Goal: Check status: Check status

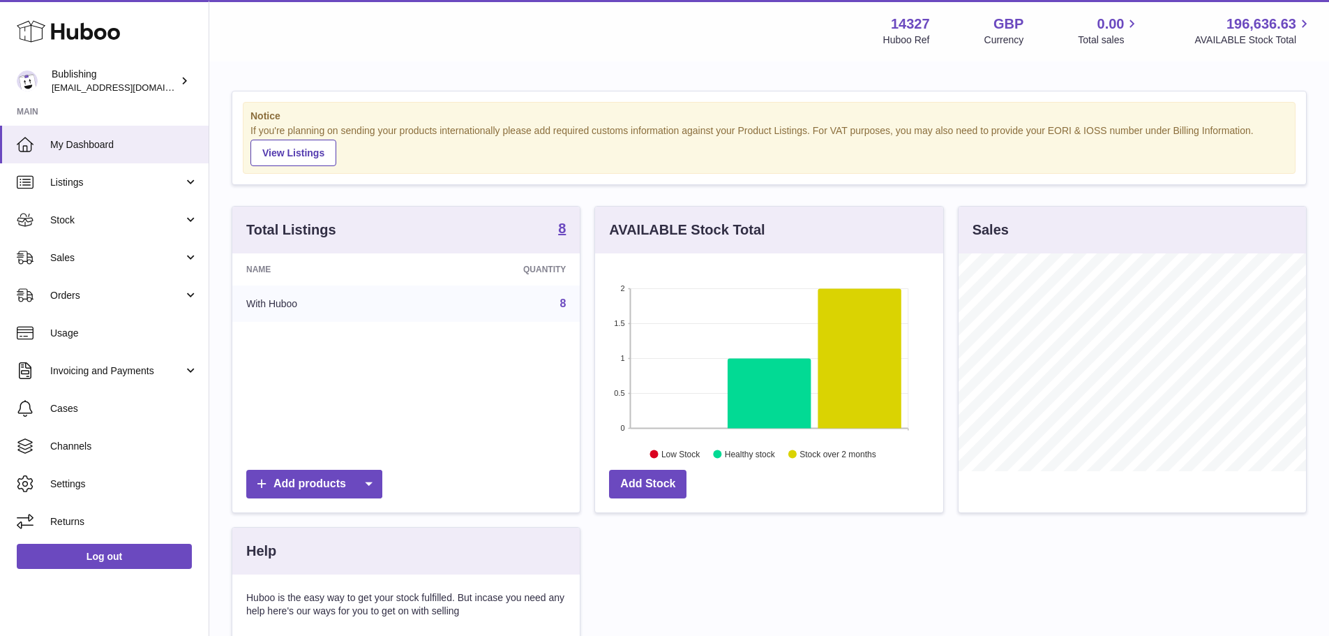
scroll to position [218, 348]
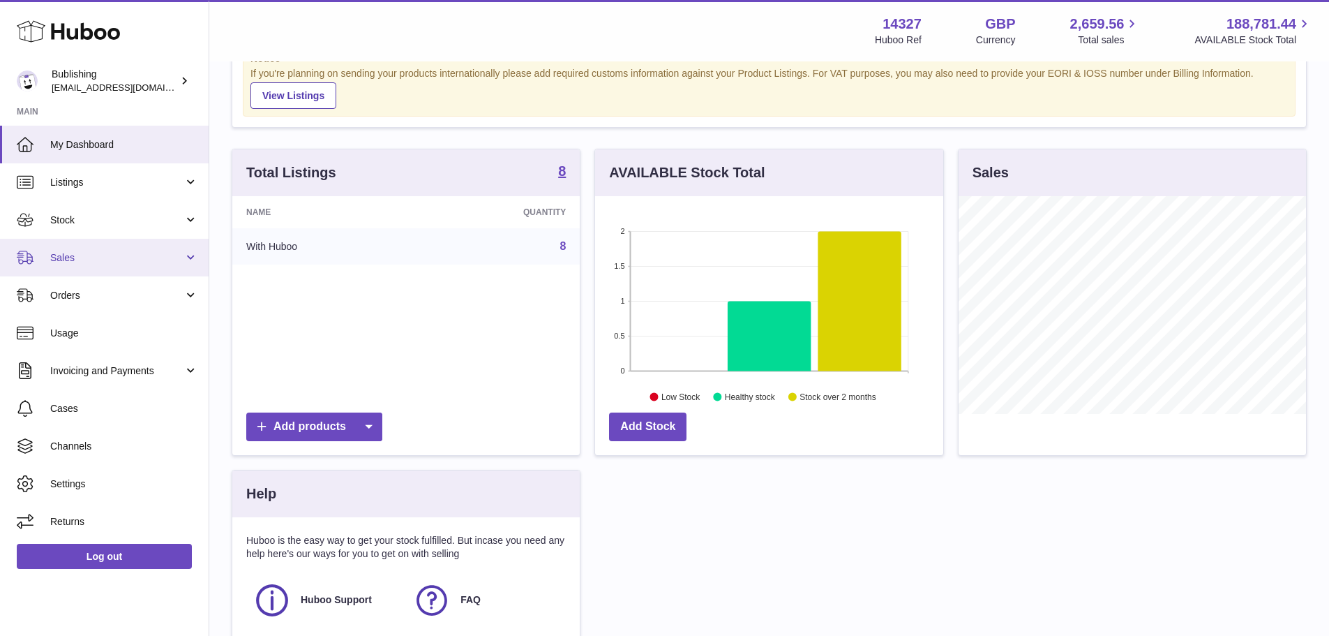
scroll to position [70, 0]
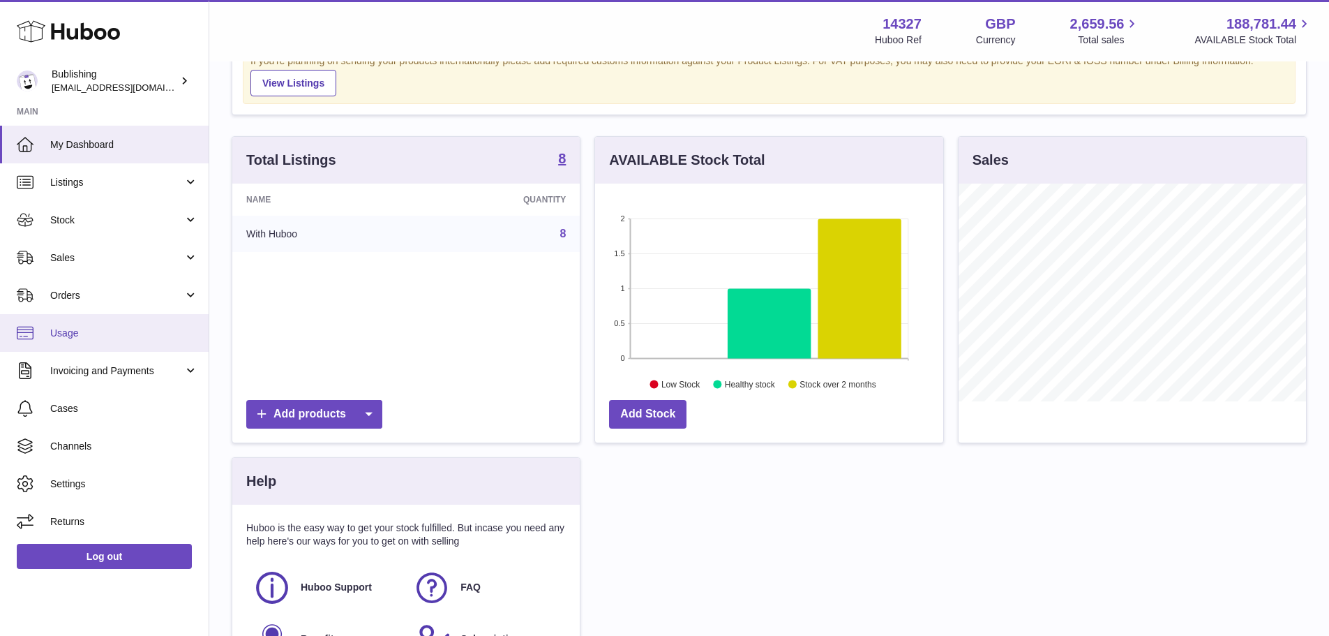
click at [96, 322] on link "Usage" at bounding box center [104, 333] width 209 height 38
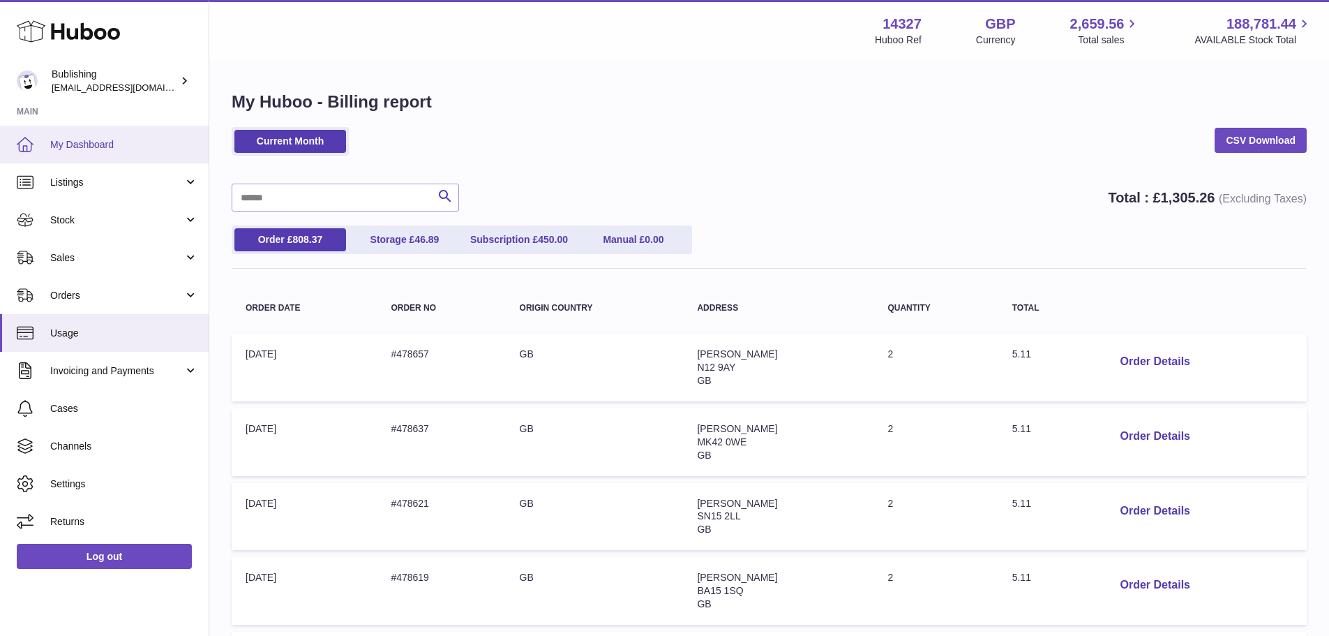
click at [105, 146] on span "My Dashboard" at bounding box center [124, 144] width 148 height 13
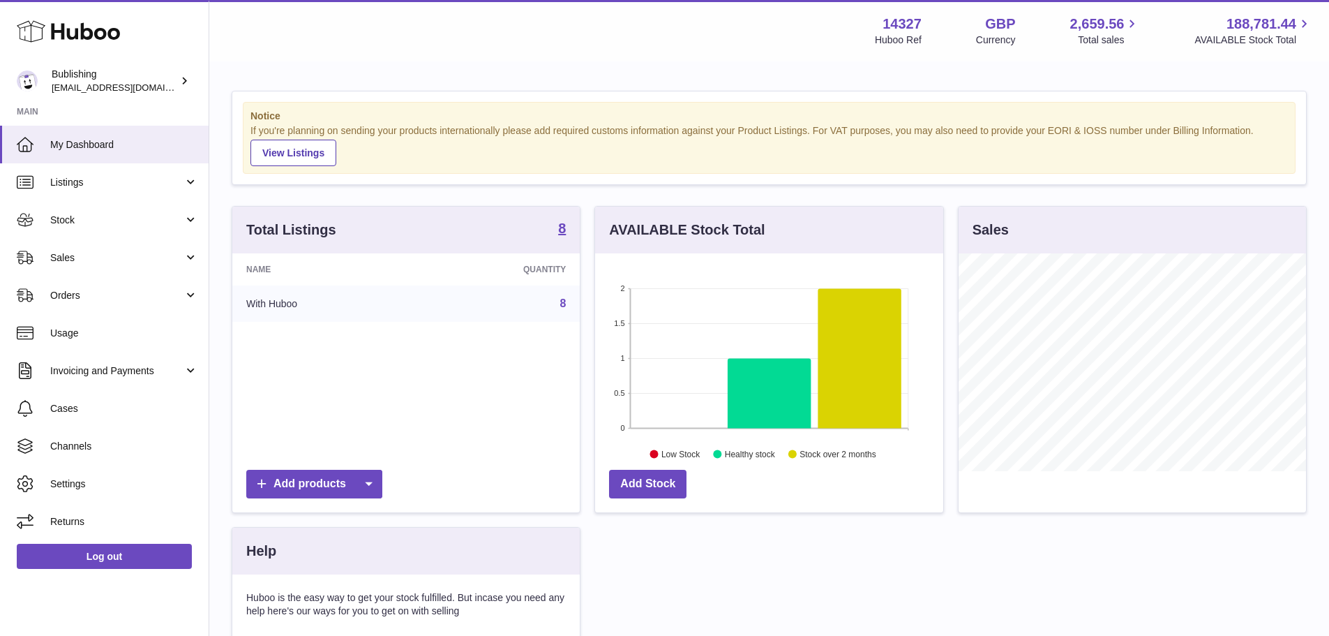
scroll to position [218, 348]
click at [95, 228] on link "Stock" at bounding box center [104, 220] width 209 height 38
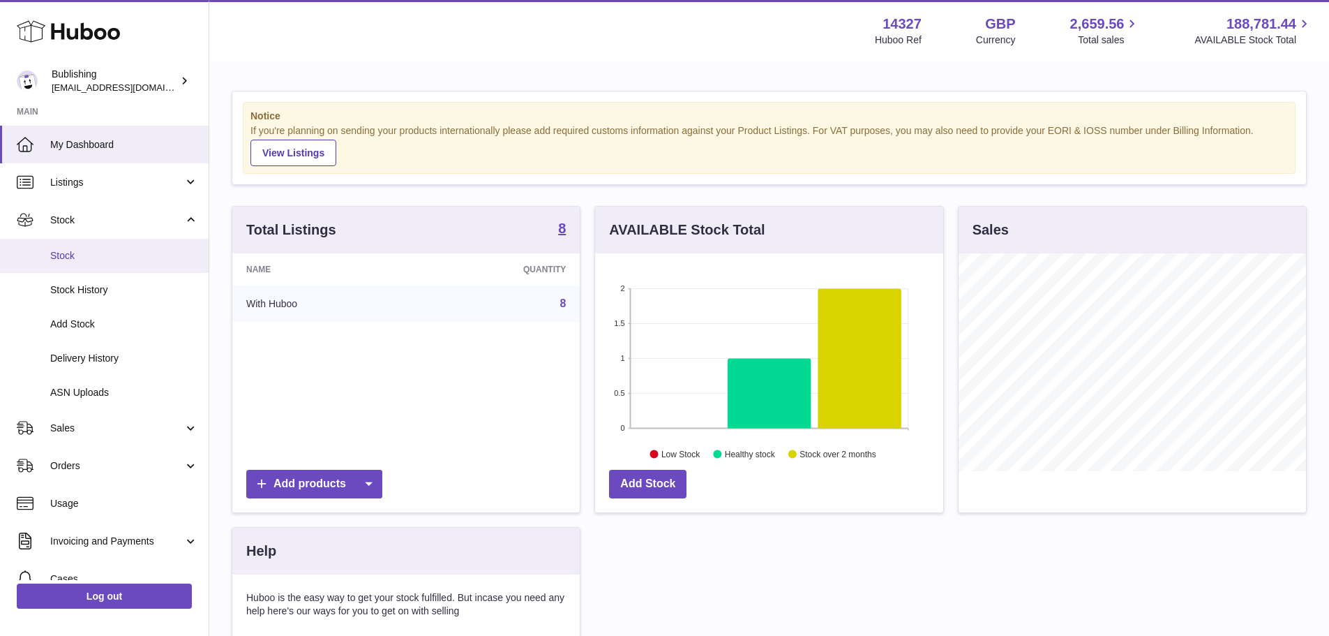
click at [112, 264] on link "Stock" at bounding box center [104, 256] width 209 height 34
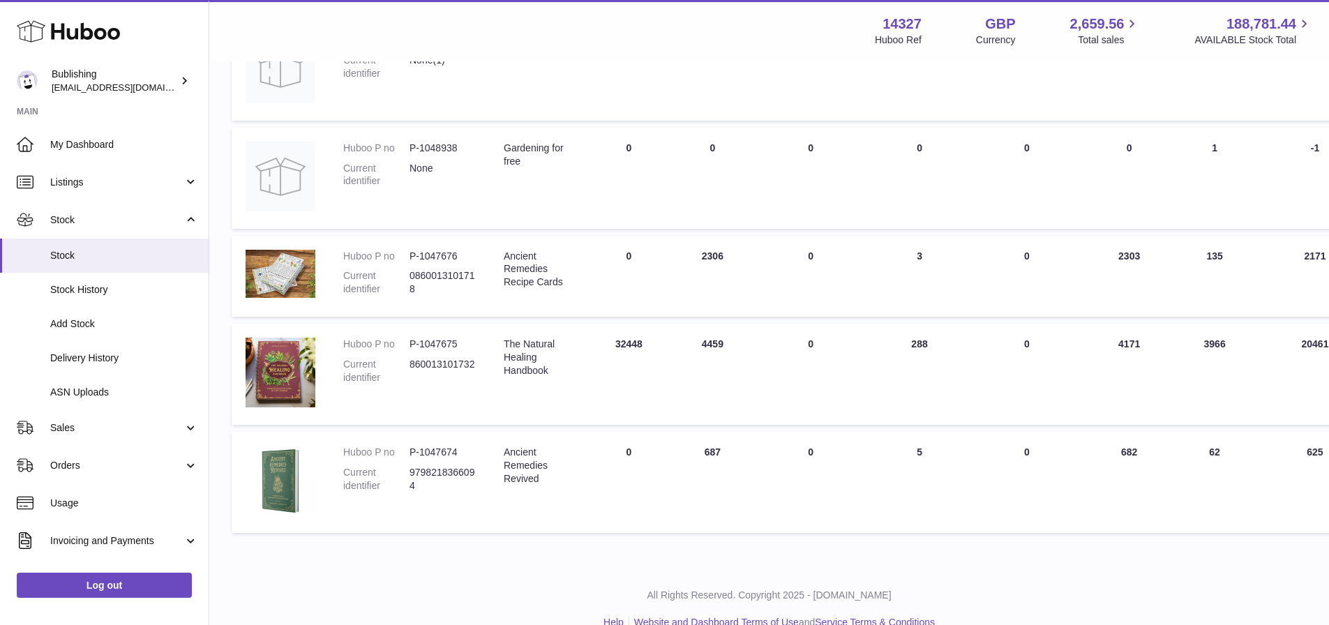
scroll to position [608, 0]
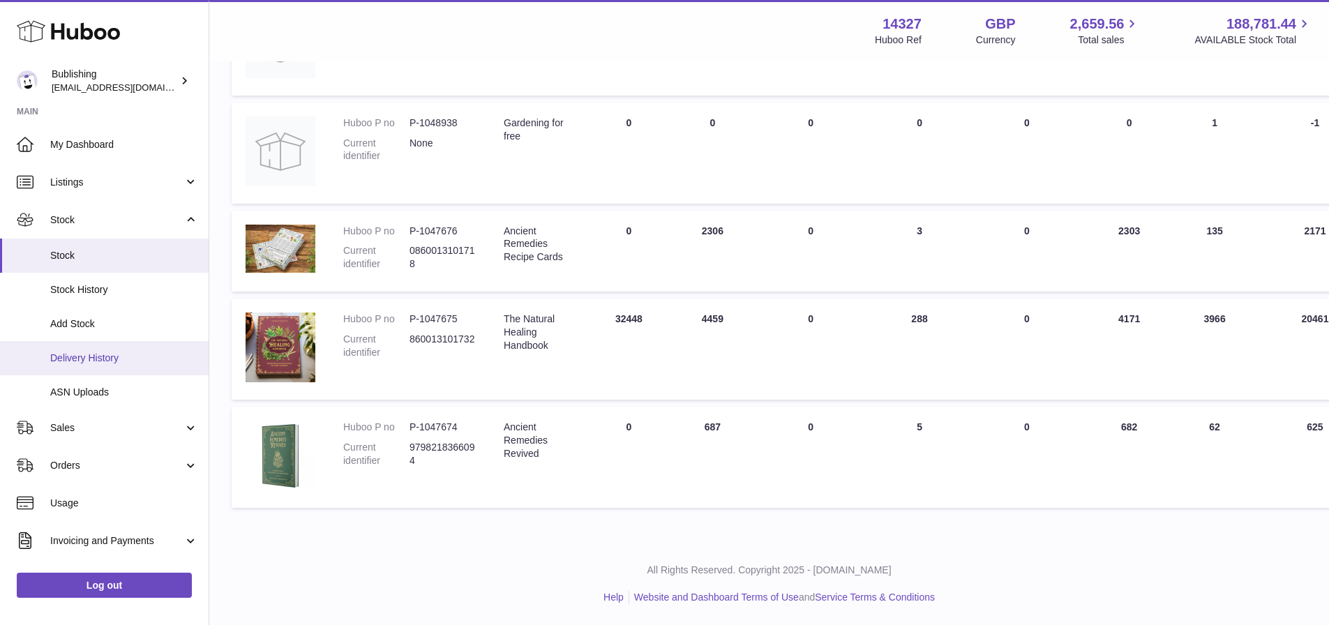
click at [105, 367] on link "Delivery History" at bounding box center [104, 358] width 209 height 34
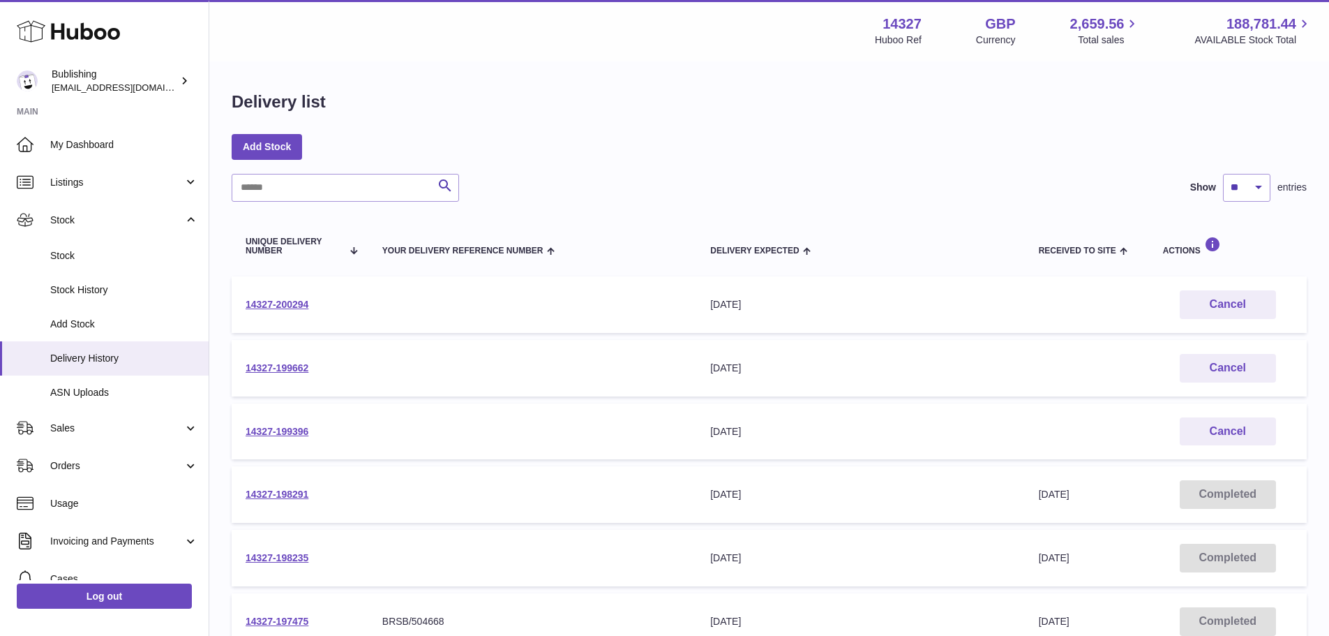
scroll to position [70, 0]
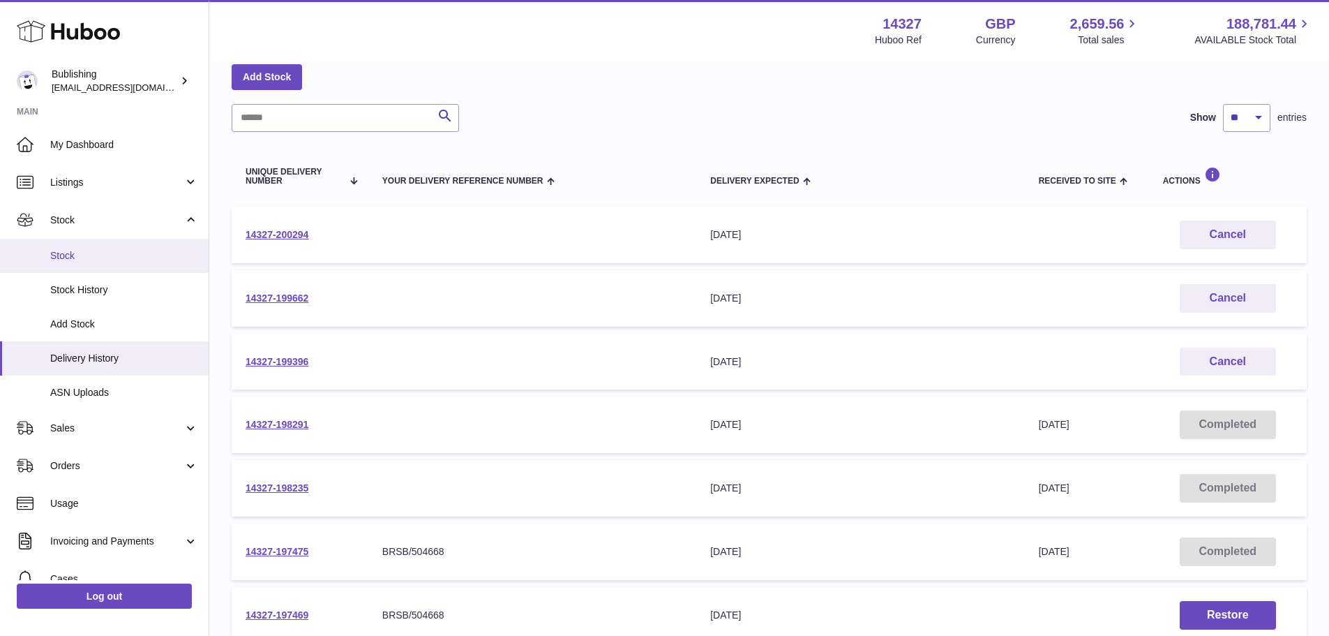
click at [85, 265] on link "Stock" at bounding box center [104, 256] width 209 height 34
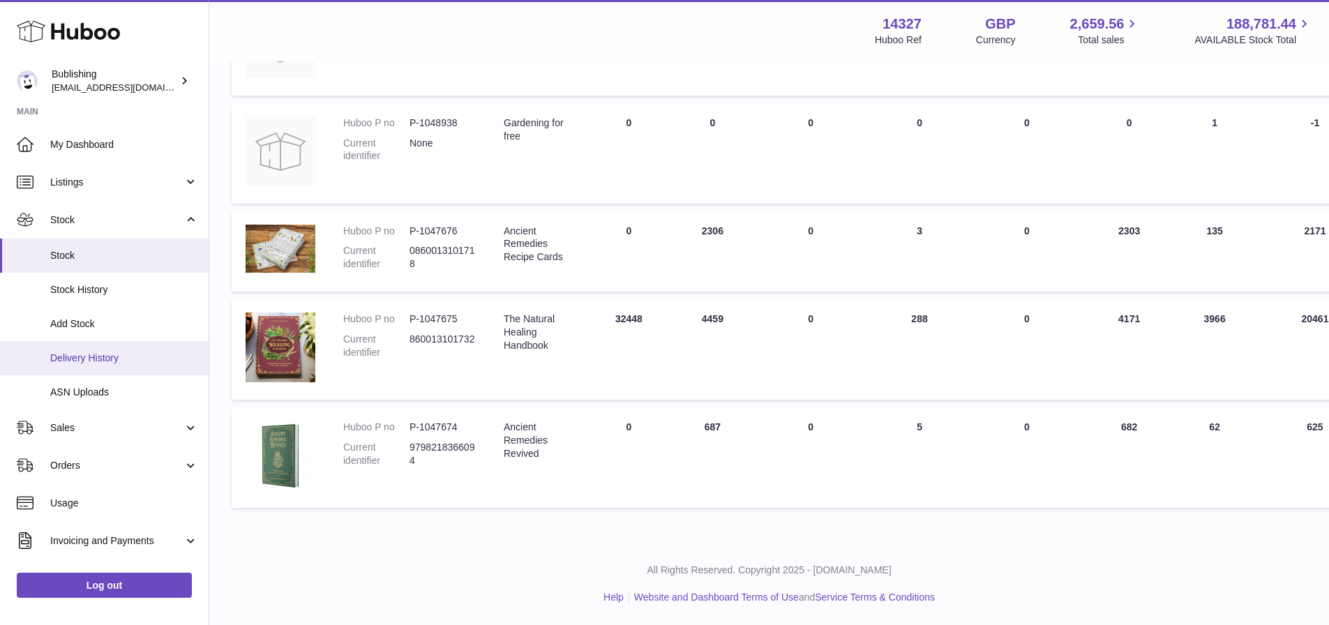
scroll to position [70, 0]
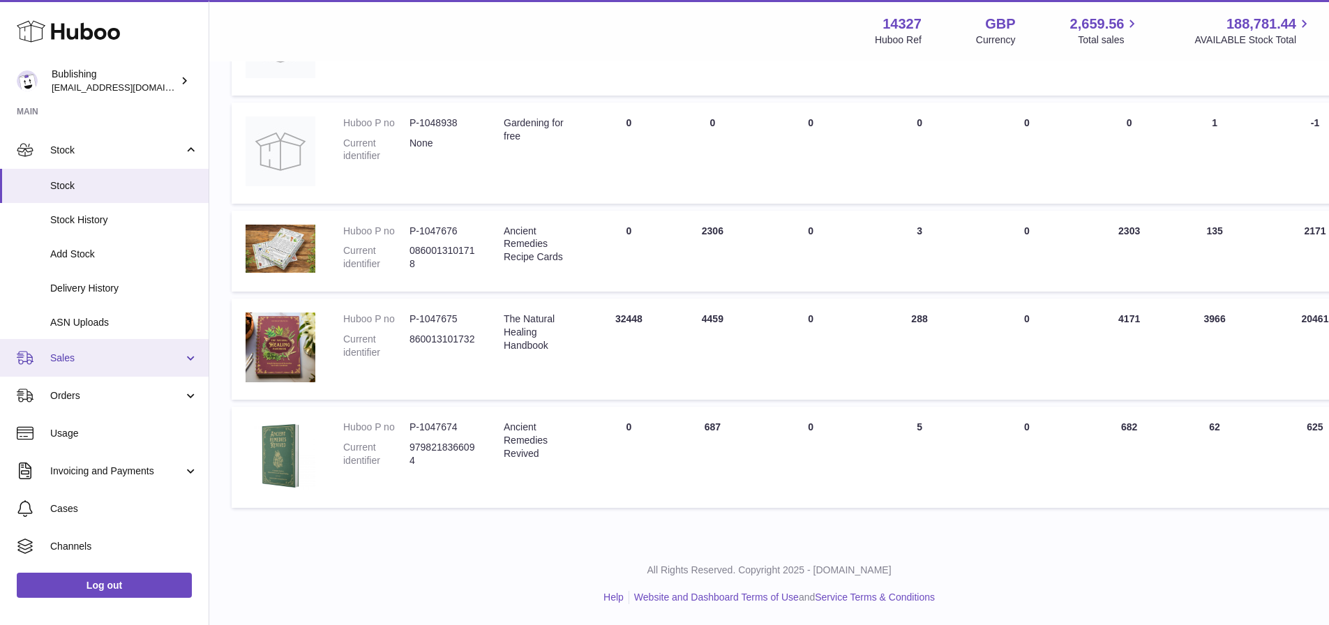
click at [100, 366] on link "Sales" at bounding box center [104, 358] width 209 height 38
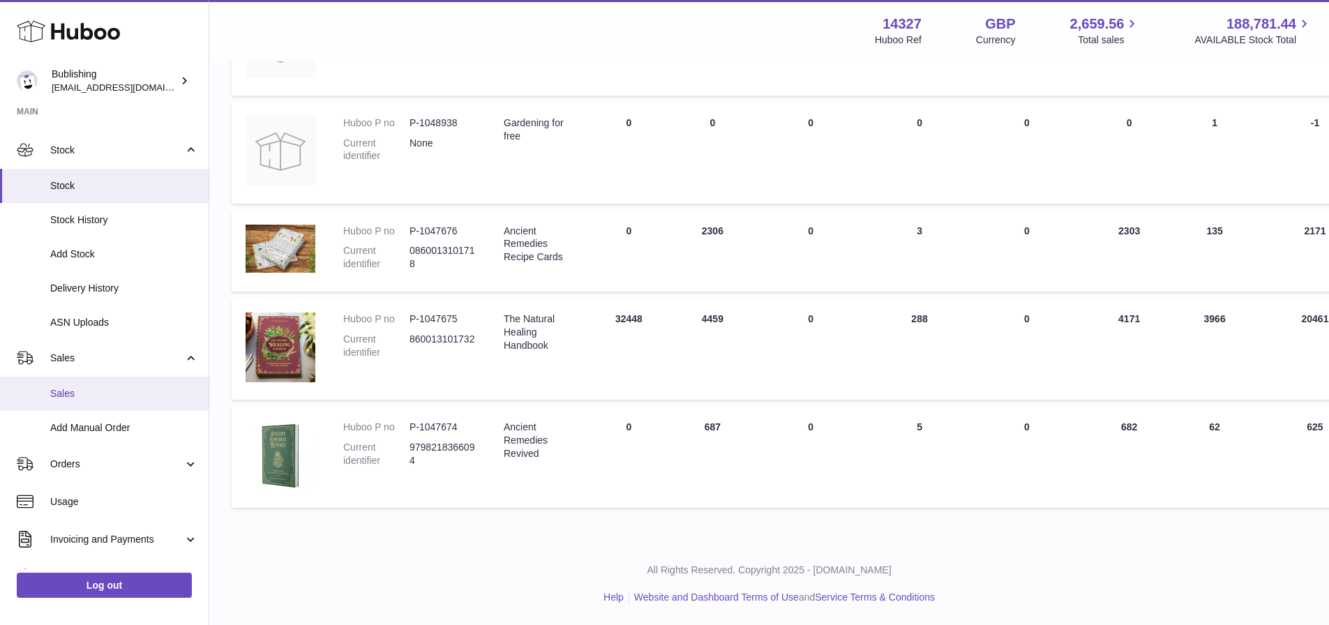
click at [103, 405] on link "Sales" at bounding box center [104, 394] width 209 height 34
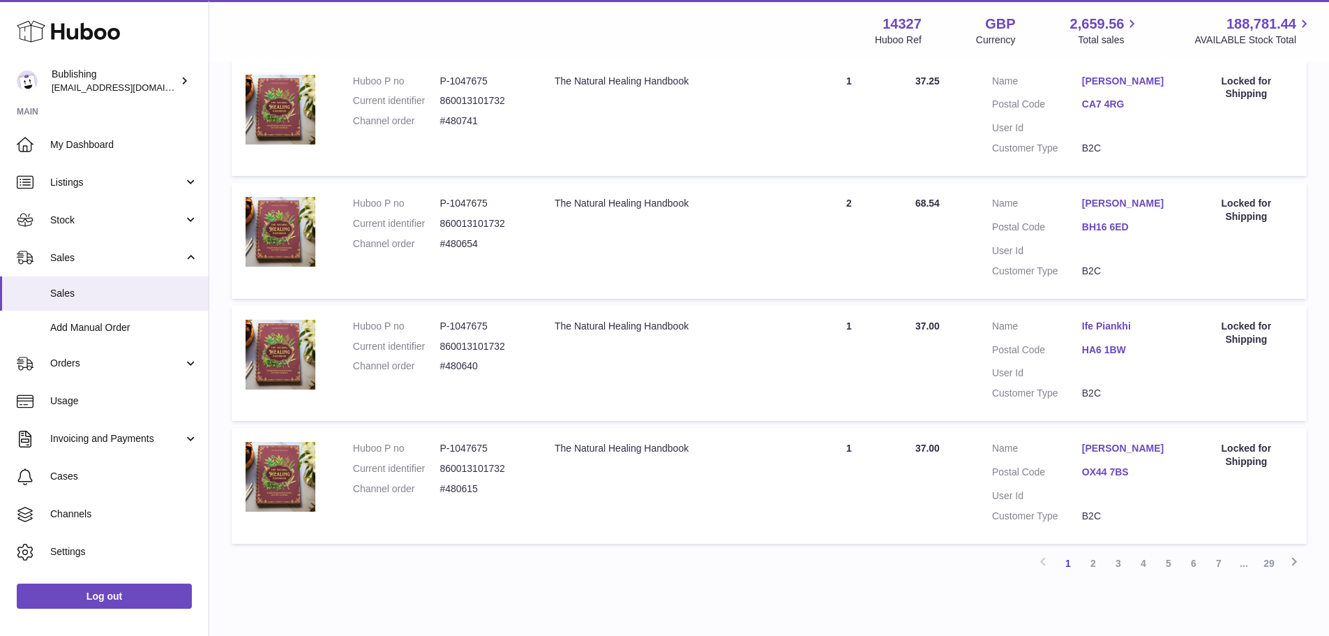
scroll to position [1099, 0]
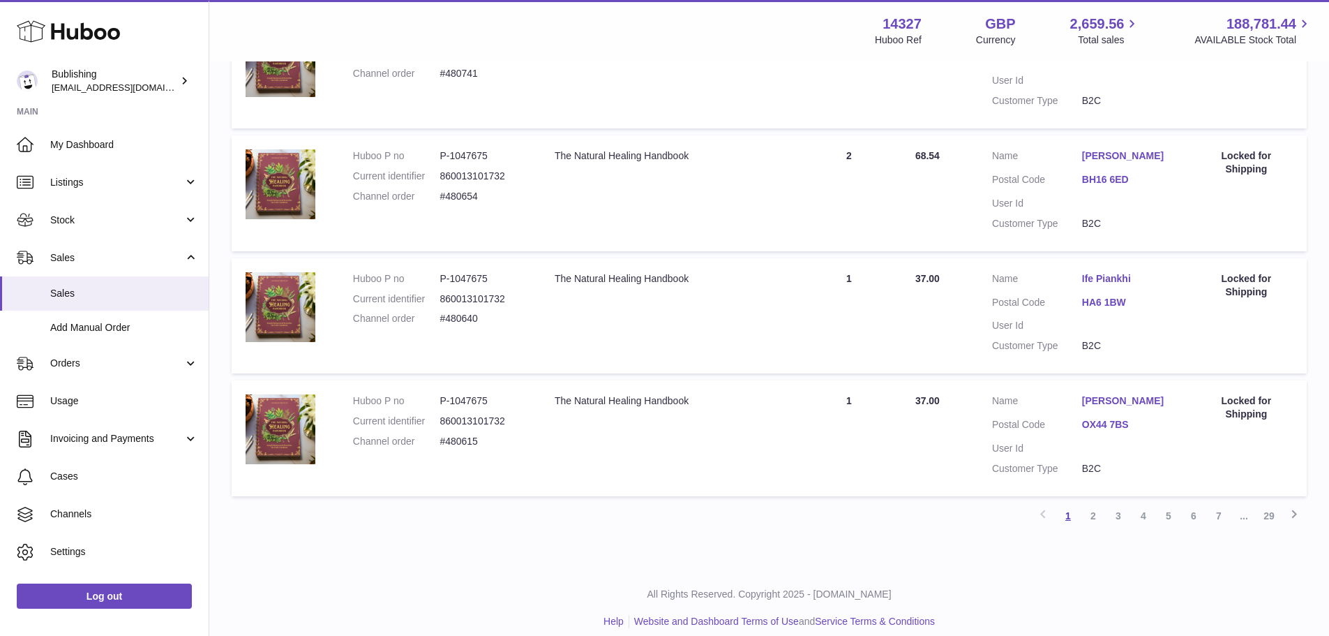
click at [1067, 503] on link "1" at bounding box center [1068, 515] width 25 height 25
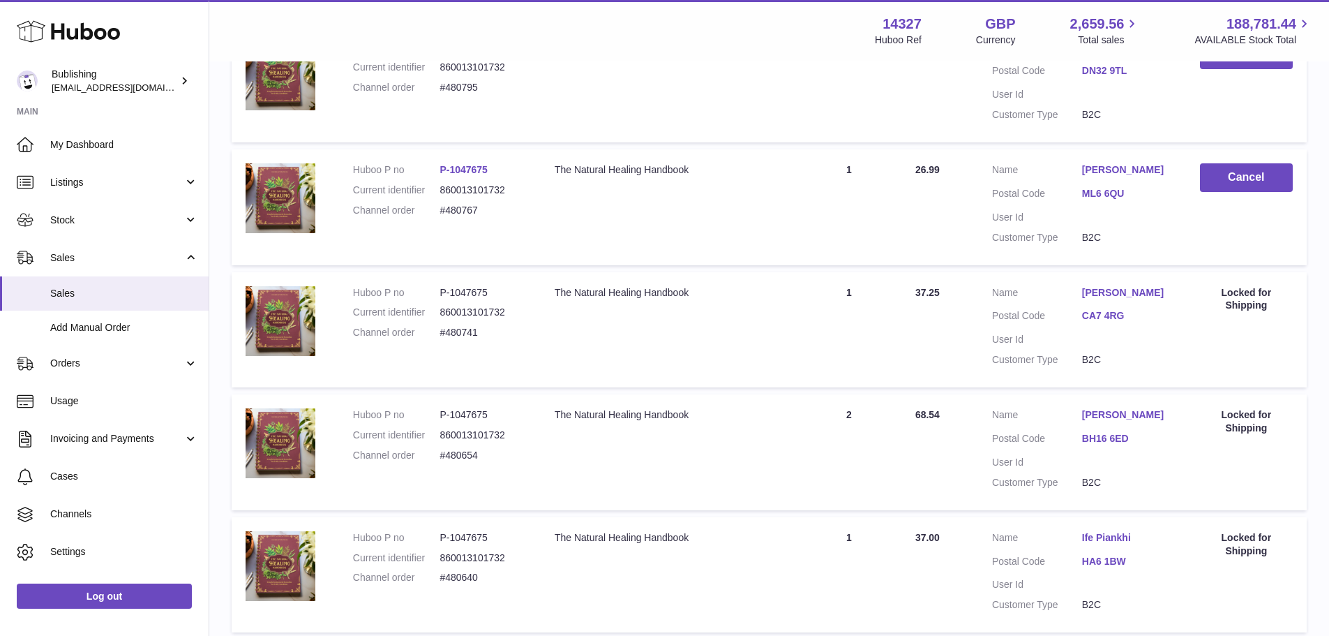
scroll to position [1099, 0]
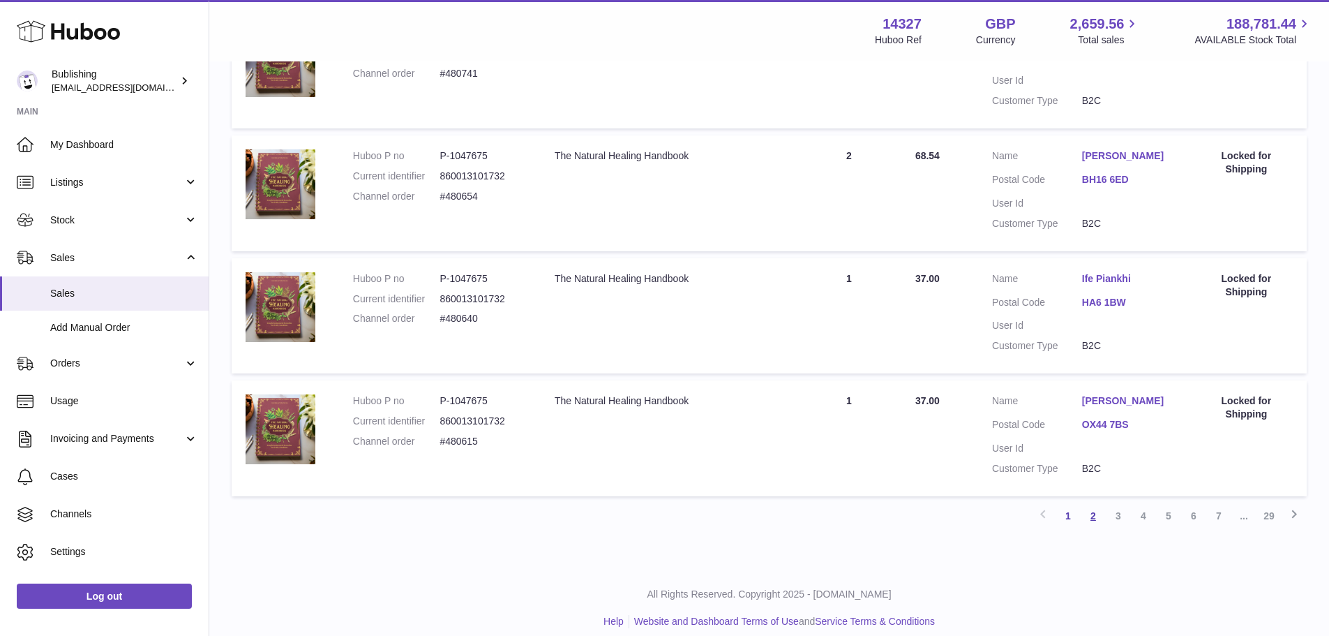
click at [1095, 508] on link "2" at bounding box center [1093, 515] width 25 height 25
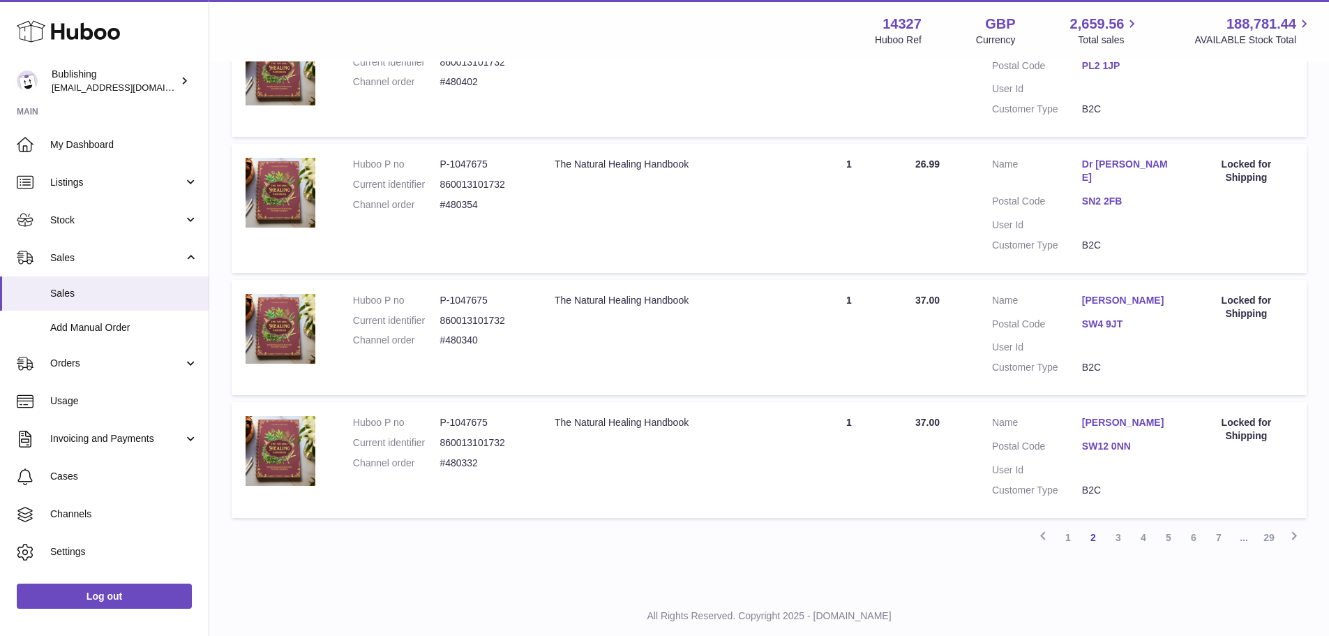
scroll to position [1112, 0]
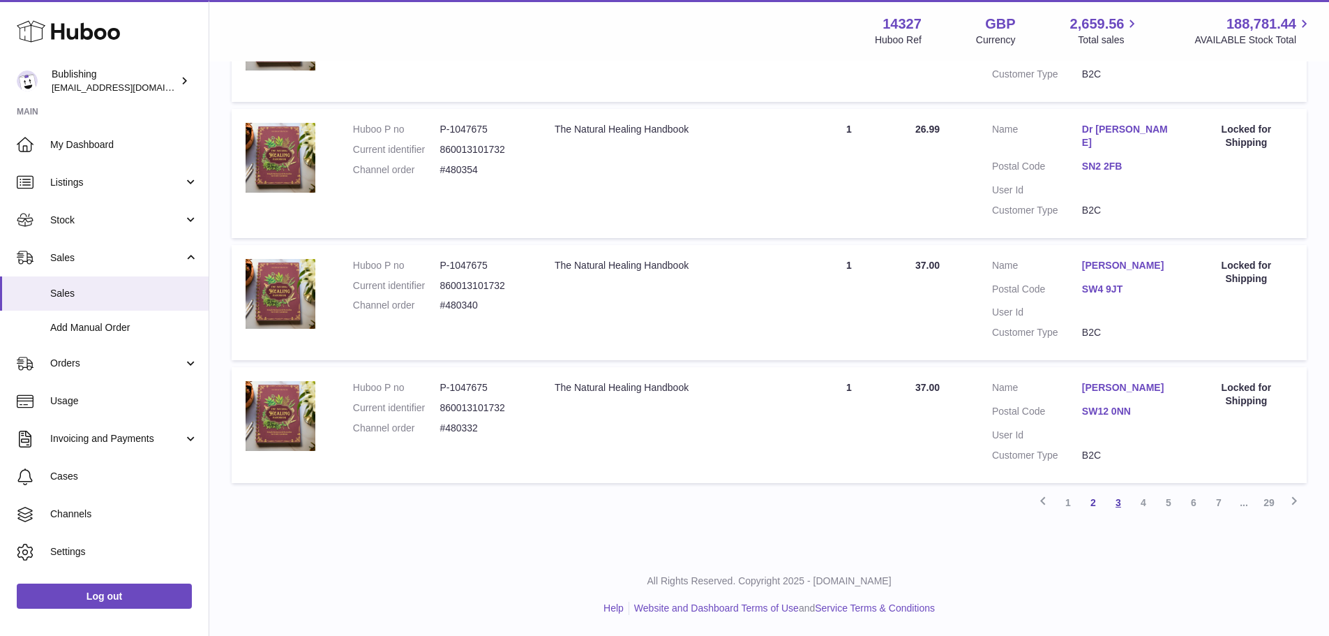
click at [1121, 501] on link "3" at bounding box center [1118, 502] width 25 height 25
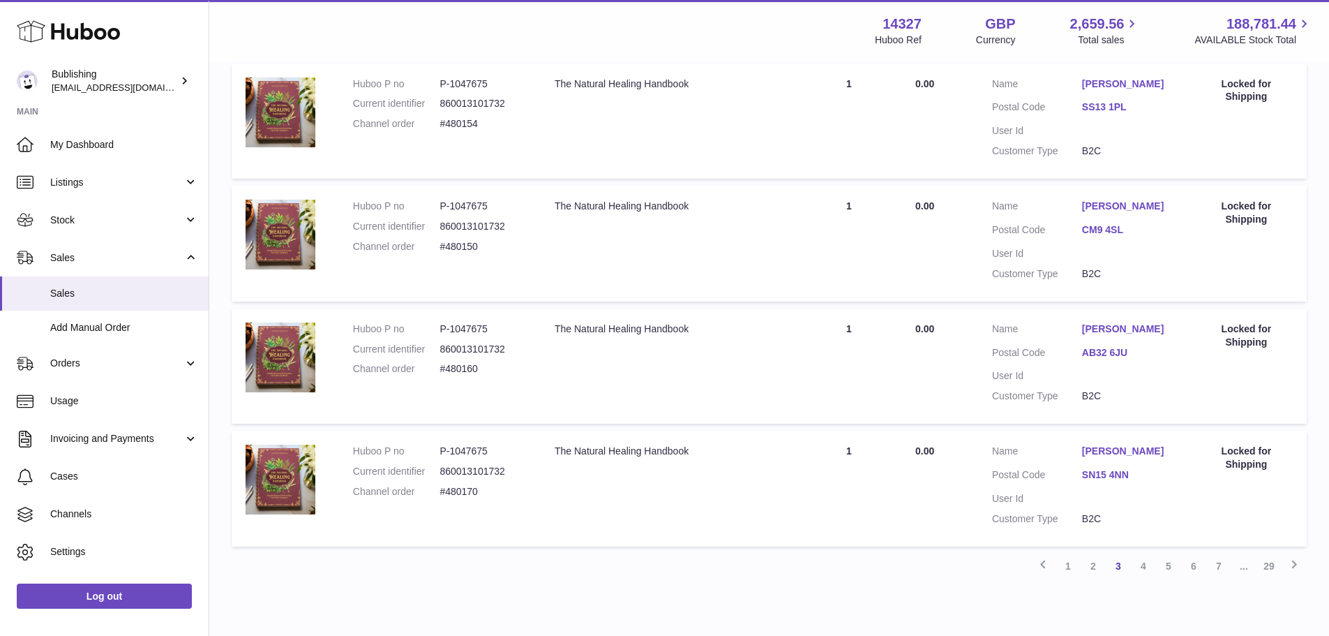
scroll to position [1125, 0]
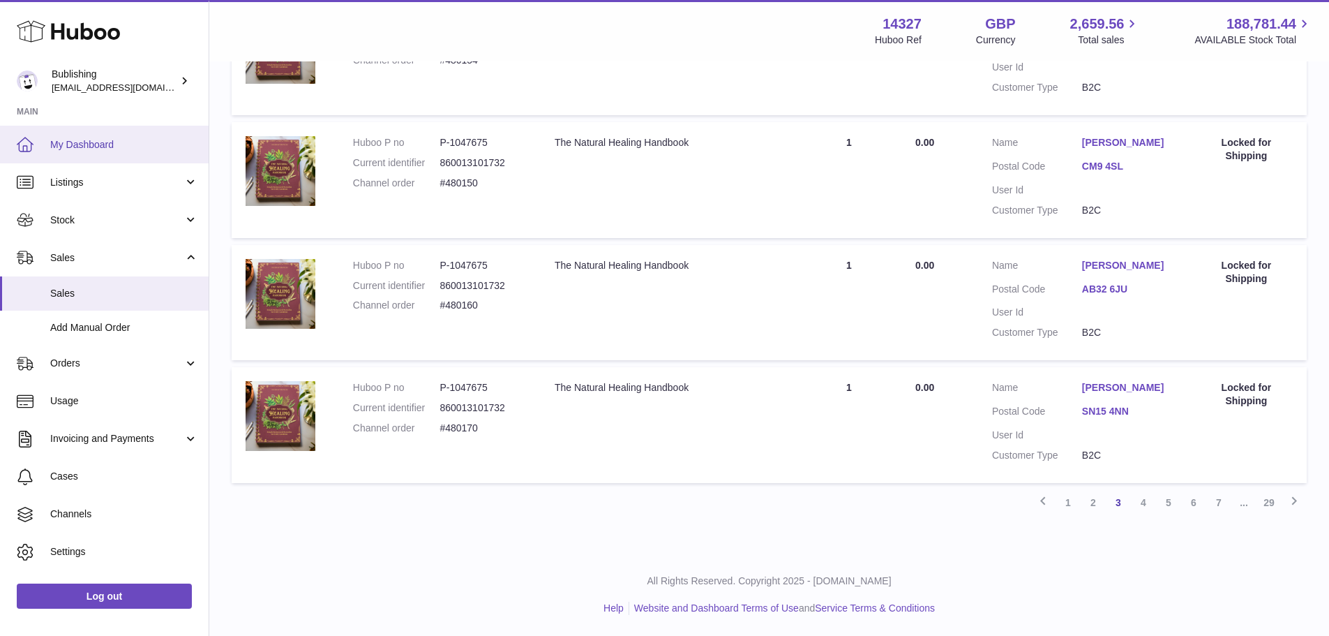
click at [100, 145] on span "My Dashboard" at bounding box center [124, 144] width 148 height 13
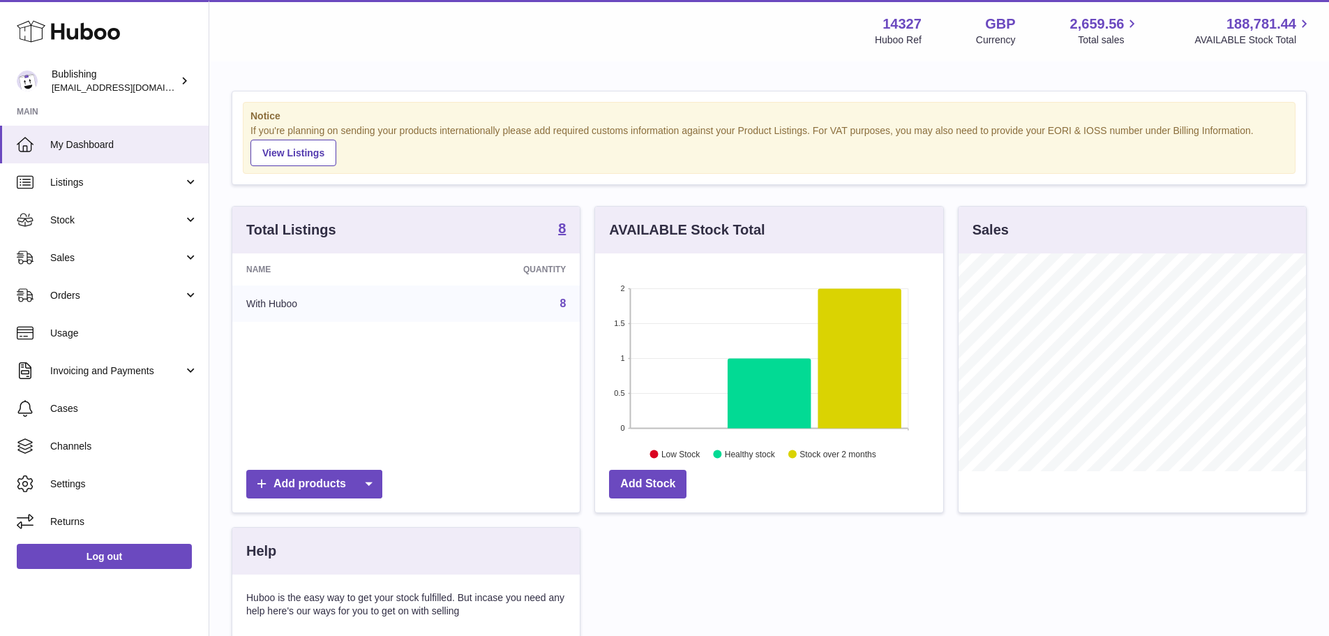
scroll to position [218, 348]
click at [105, 251] on span "Sales" at bounding box center [116, 257] width 133 height 13
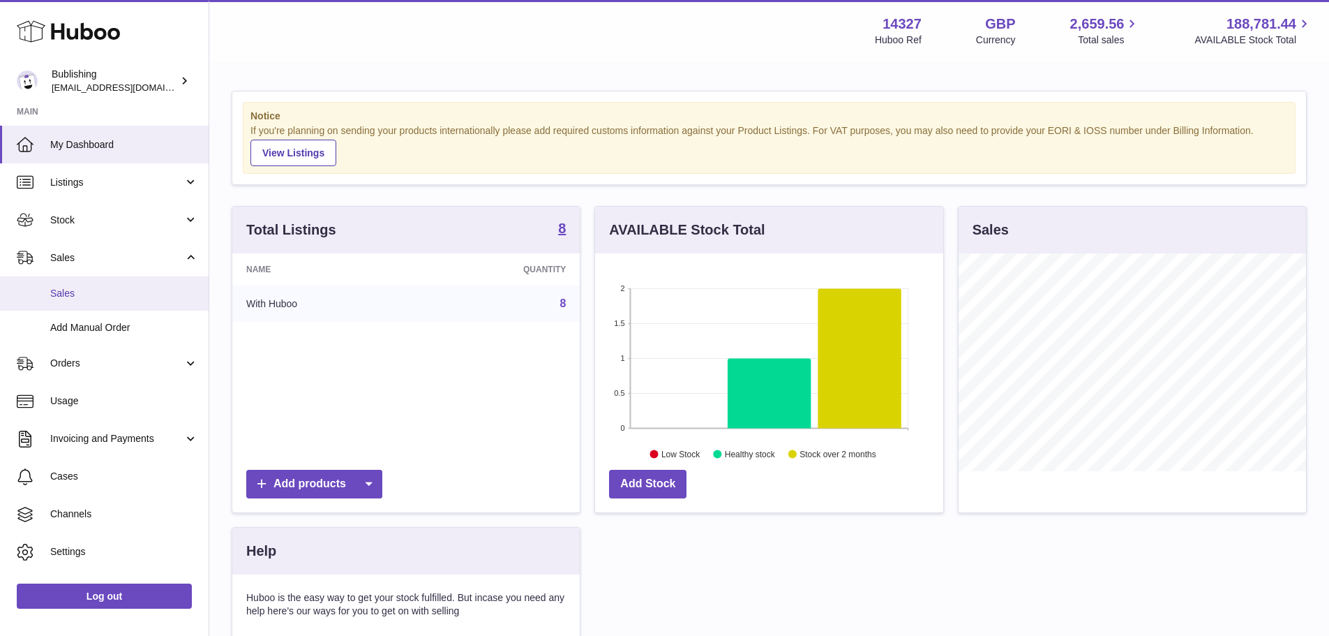
click at [114, 294] on span "Sales" at bounding box center [124, 293] width 148 height 13
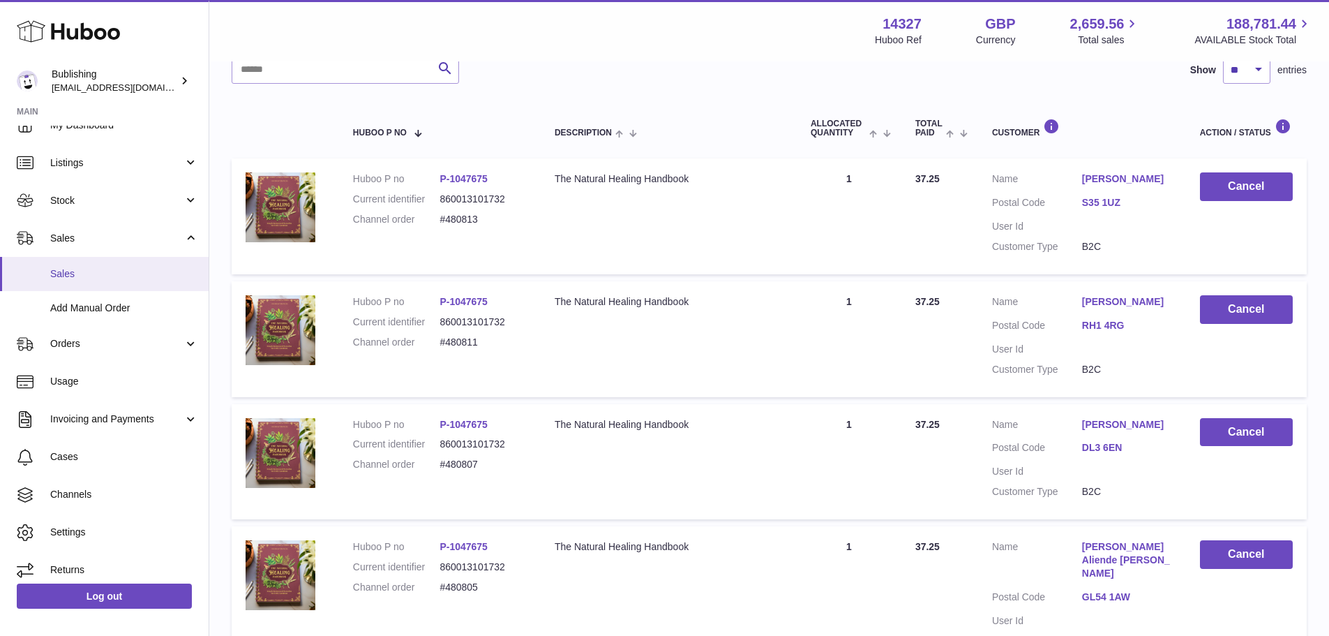
scroll to position [29, 0]
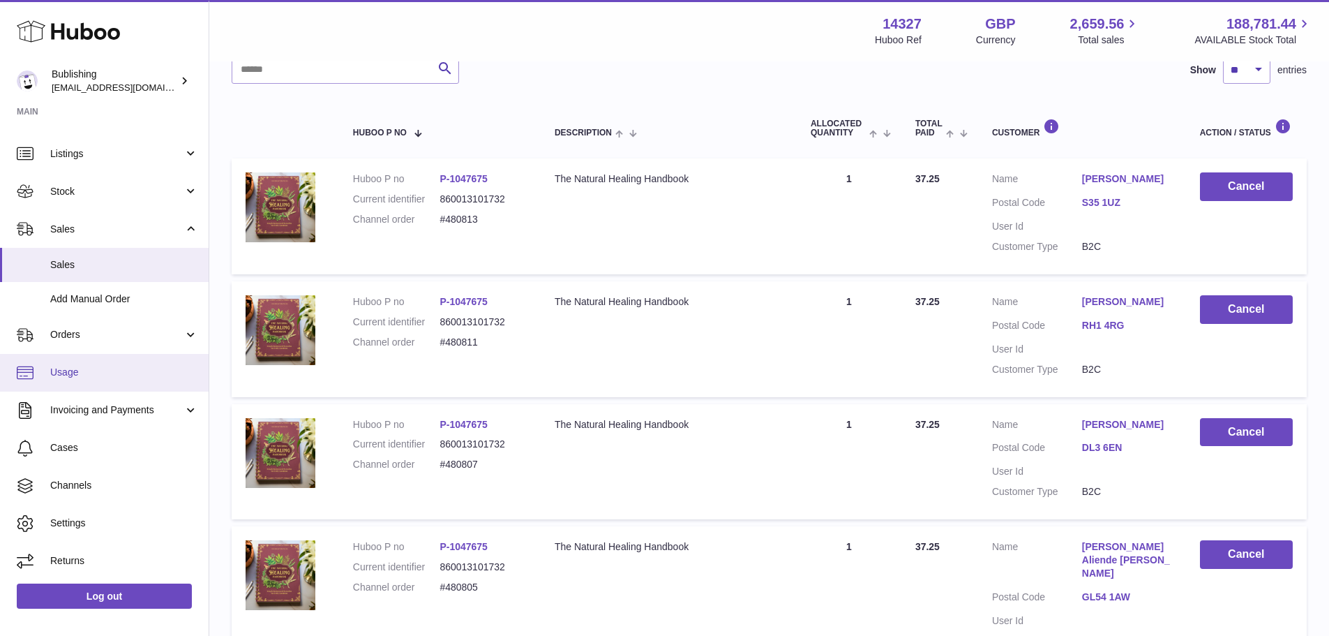
click at [98, 371] on span "Usage" at bounding box center [124, 372] width 148 height 13
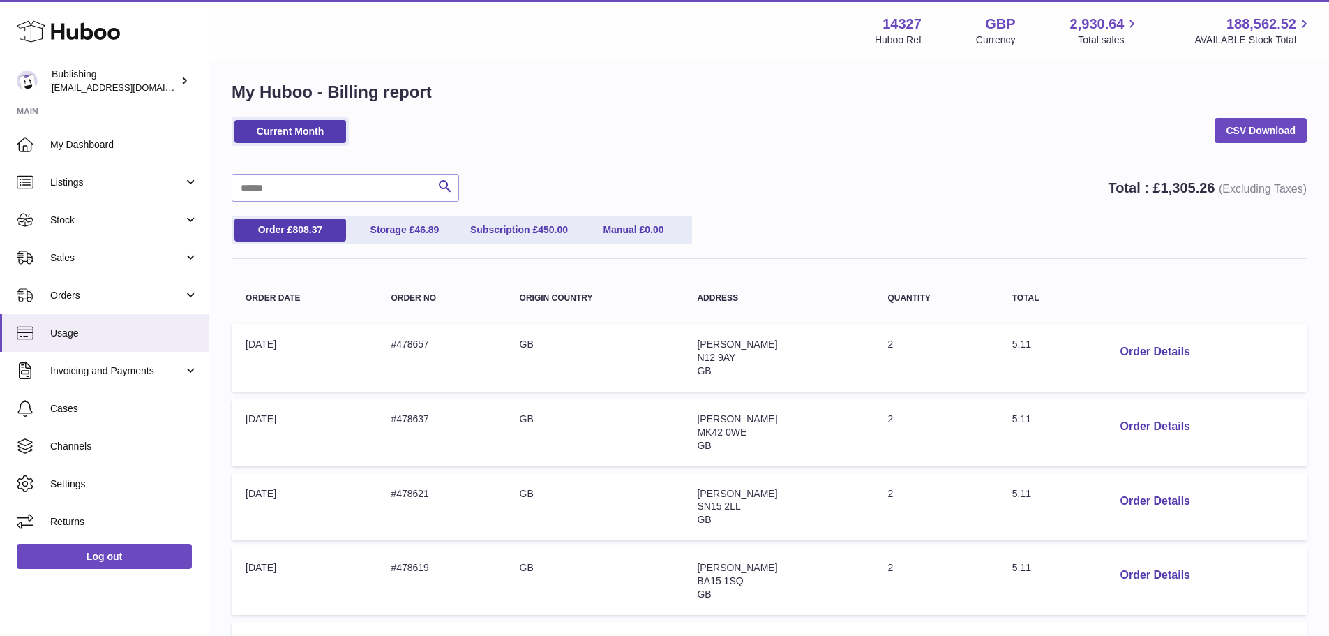
scroll to position [70, 0]
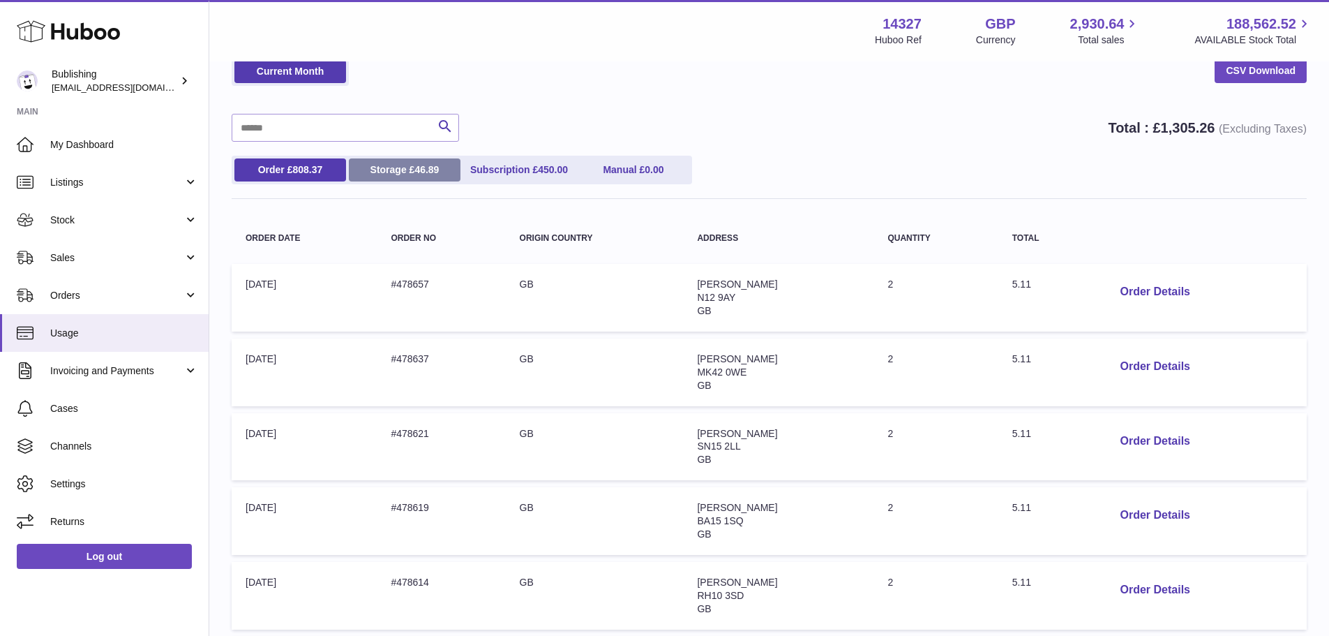
click at [414, 177] on link "Storage £ 46.89" at bounding box center [405, 169] width 112 height 23
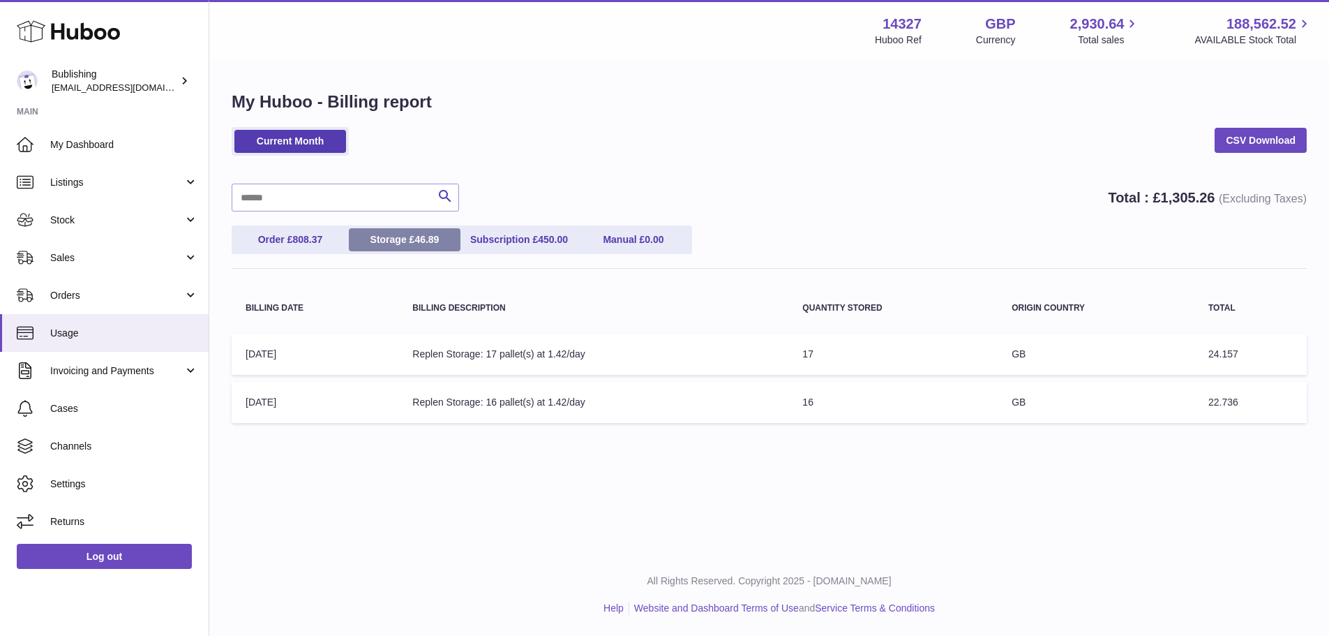
scroll to position [0, 0]
click at [264, 233] on link "Order £ 808.37" at bounding box center [290, 239] width 112 height 23
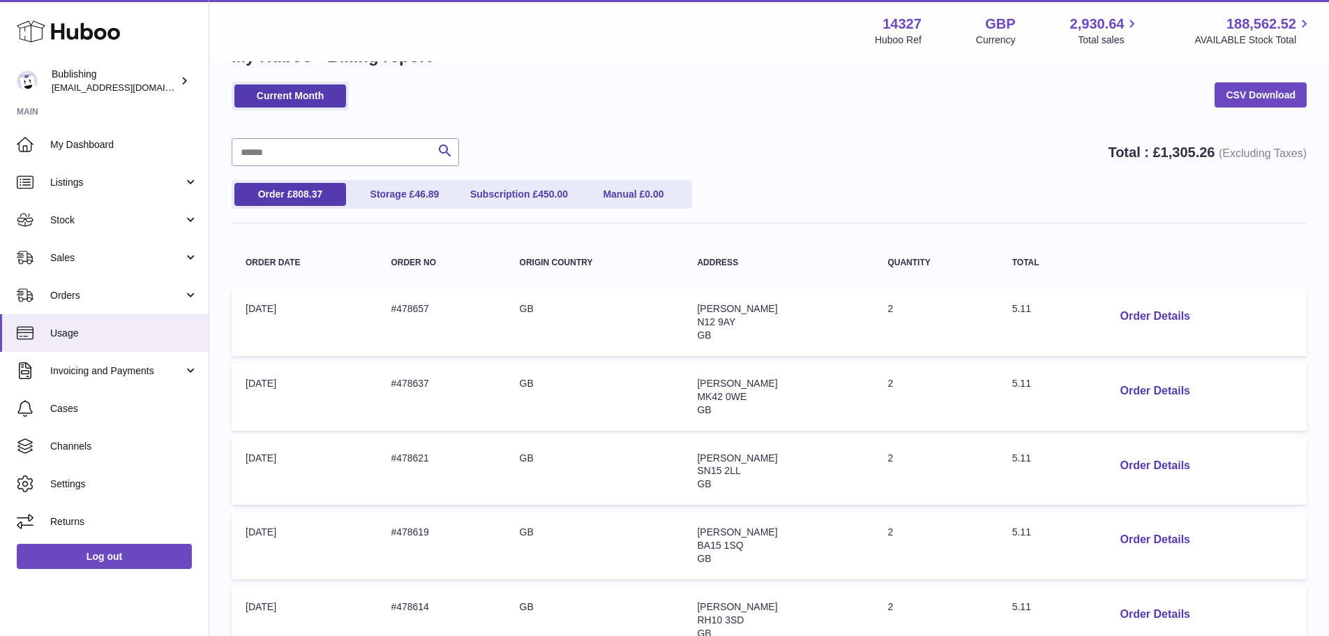
scroll to position [70, 0]
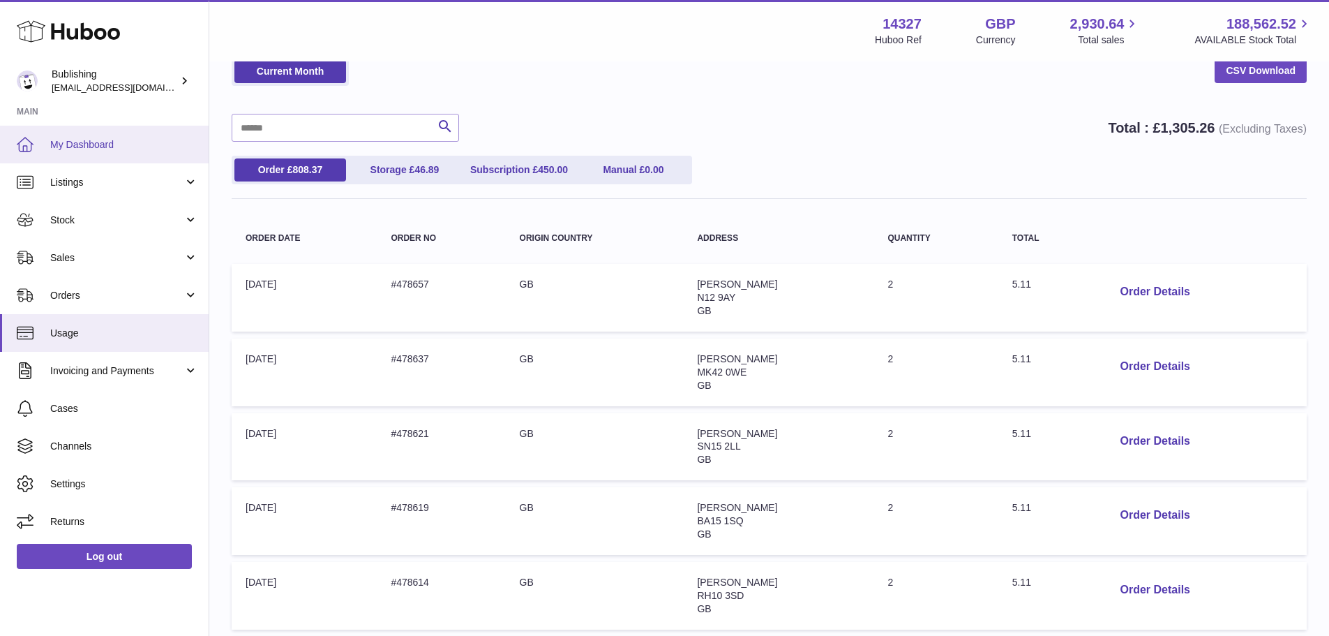
click at [122, 142] on span "My Dashboard" at bounding box center [124, 144] width 148 height 13
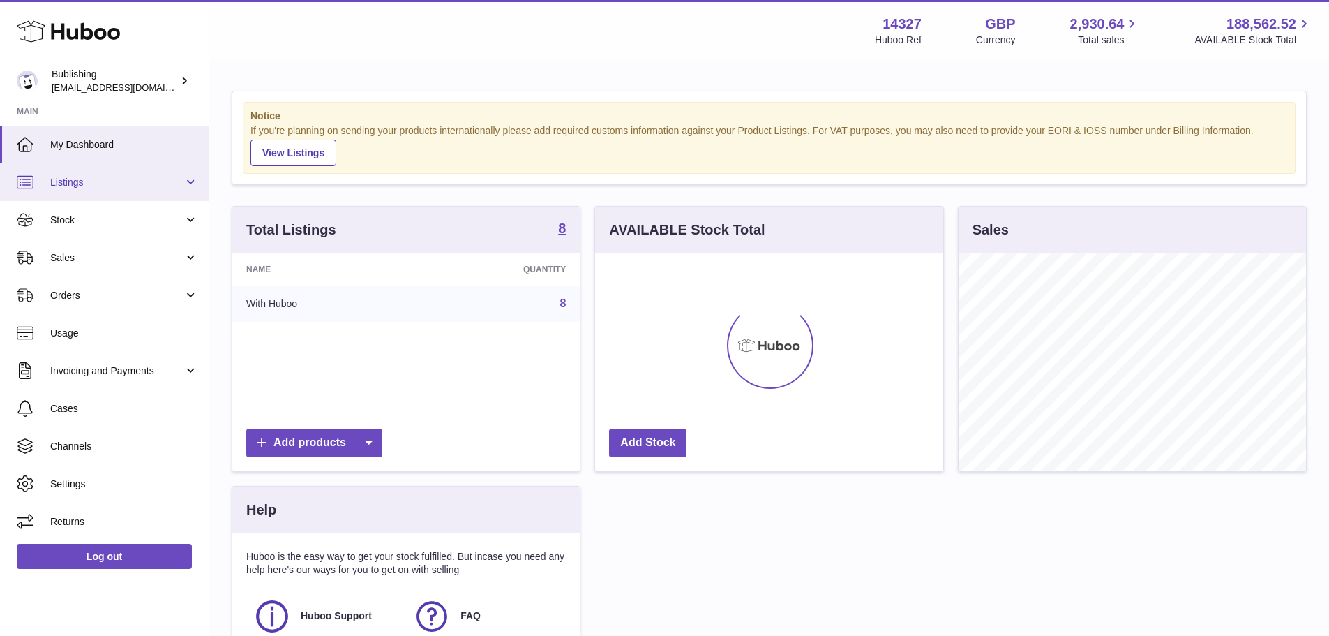
scroll to position [218, 348]
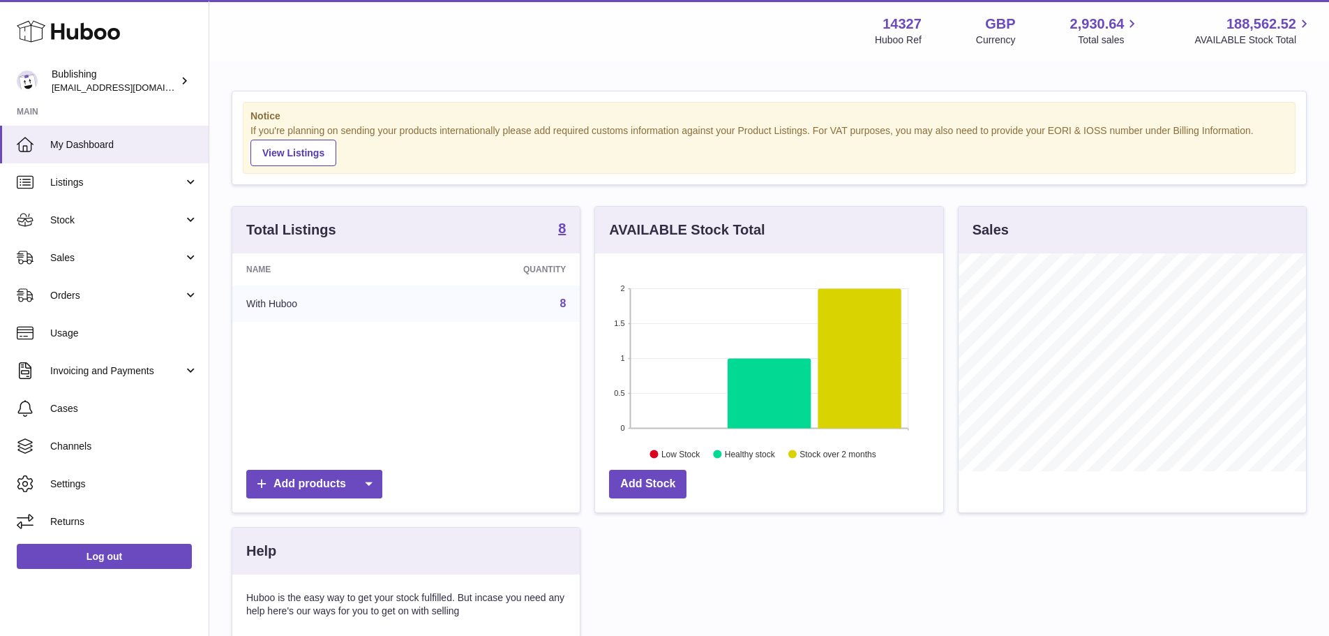
drag, startPoint x: 51, startPoint y: 180, endPoint x: 785, endPoint y: 44, distance: 746.5
click at [783, 41] on div "Menu Huboo 14327 Huboo Ref GBP Currency 2,930.64 Total sales 188,562.52 AVAILAB…" at bounding box center [769, 31] width 1086 height 32
click at [101, 225] on span "Stock" at bounding box center [116, 220] width 133 height 13
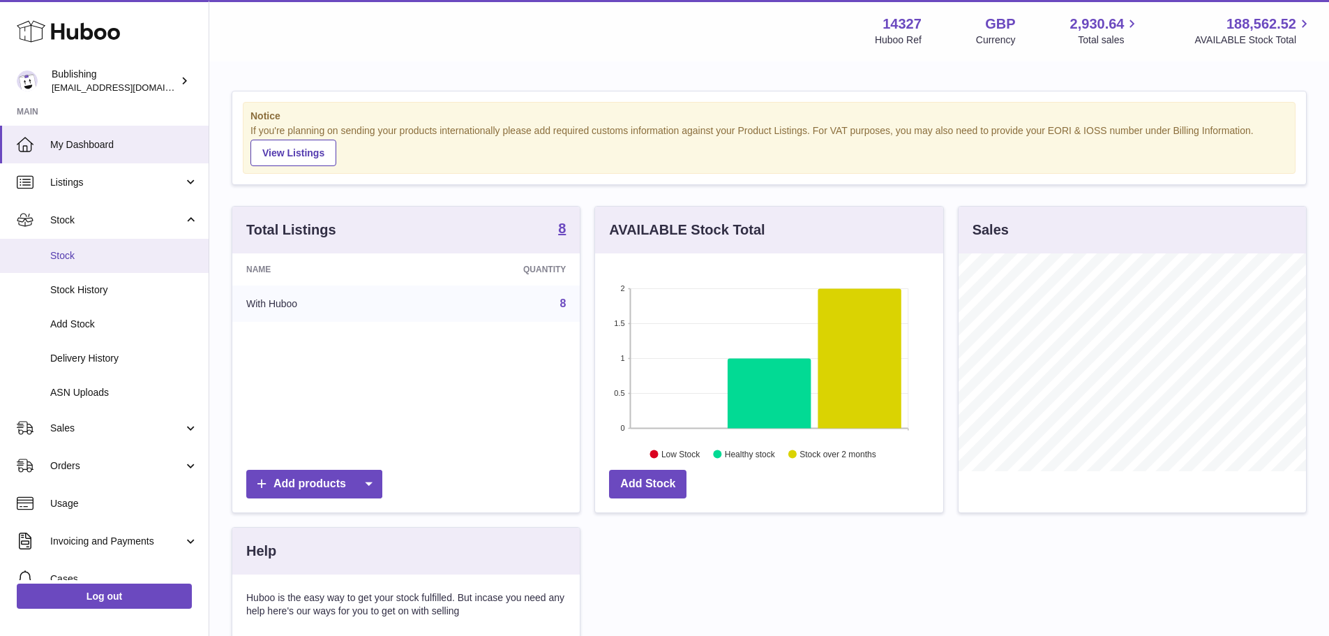
click at [101, 263] on link "Stock" at bounding box center [104, 256] width 209 height 34
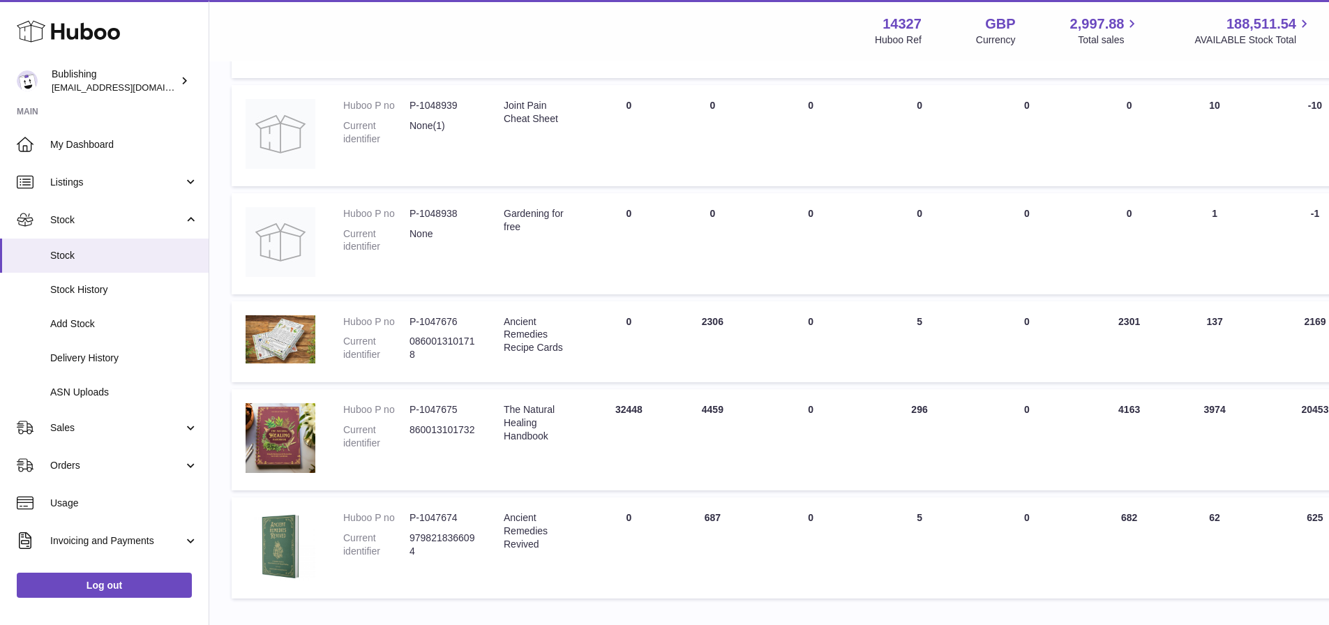
scroll to position [608, 0]
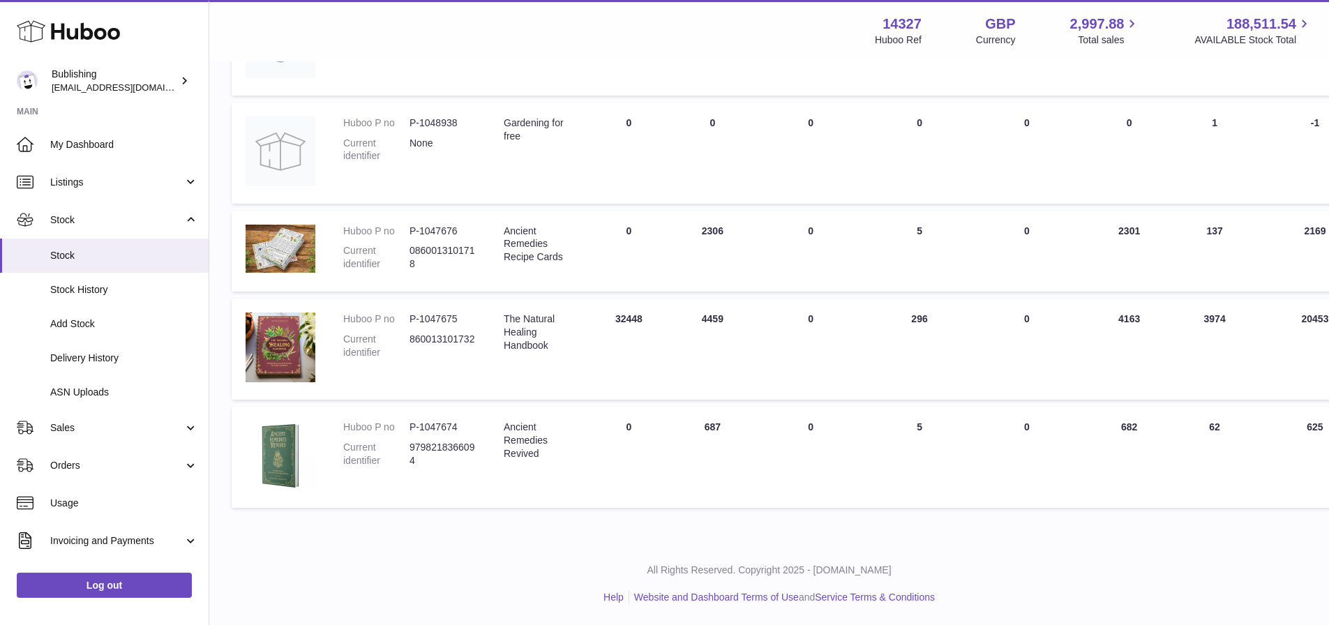
drag, startPoint x: 724, startPoint y: 324, endPoint x: 700, endPoint y: 318, distance: 25.1
click at [700, 318] on td "ON HAND Total 4459" at bounding box center [713, 349] width 84 height 101
click at [735, 338] on td "ON HAND Total 4459" at bounding box center [713, 349] width 84 height 101
drag, startPoint x: 613, startPoint y: 319, endPoint x: 643, endPoint y: 323, distance: 30.3
click at [643, 323] on td "DUE IN Total 32448" at bounding box center [629, 349] width 84 height 101
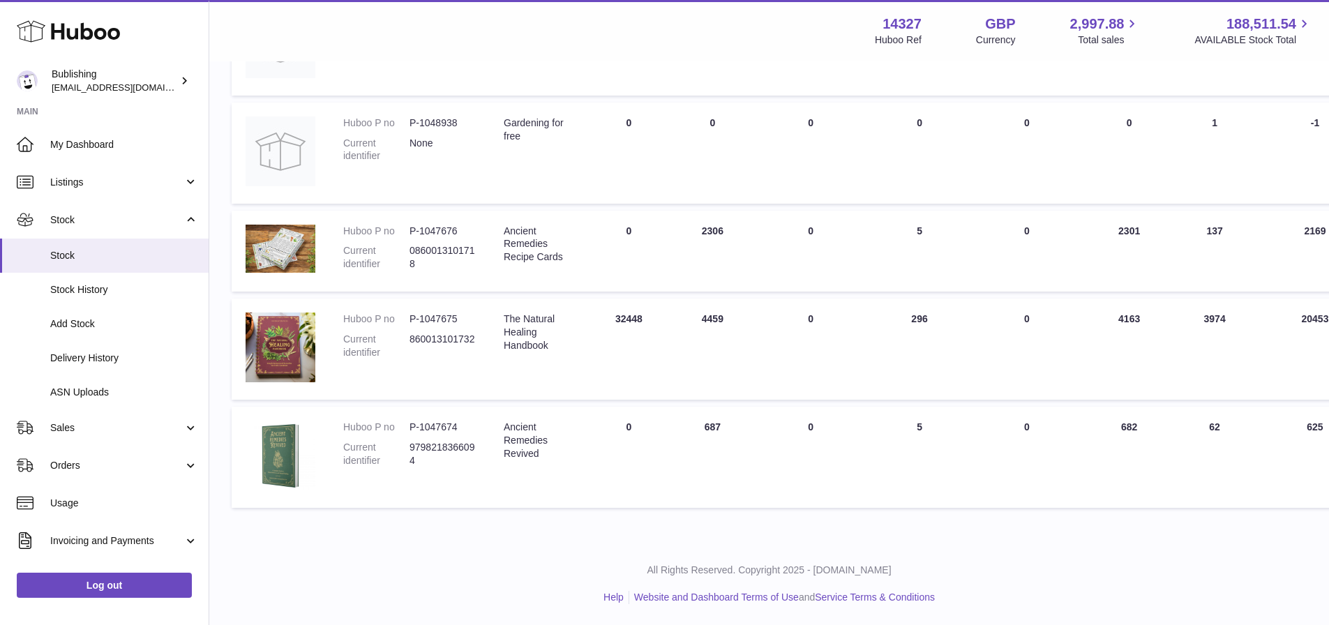
click at [649, 328] on td "DUE IN Total 32448" at bounding box center [629, 349] width 84 height 101
click at [109, 354] on span "Delivery History" at bounding box center [124, 358] width 148 height 13
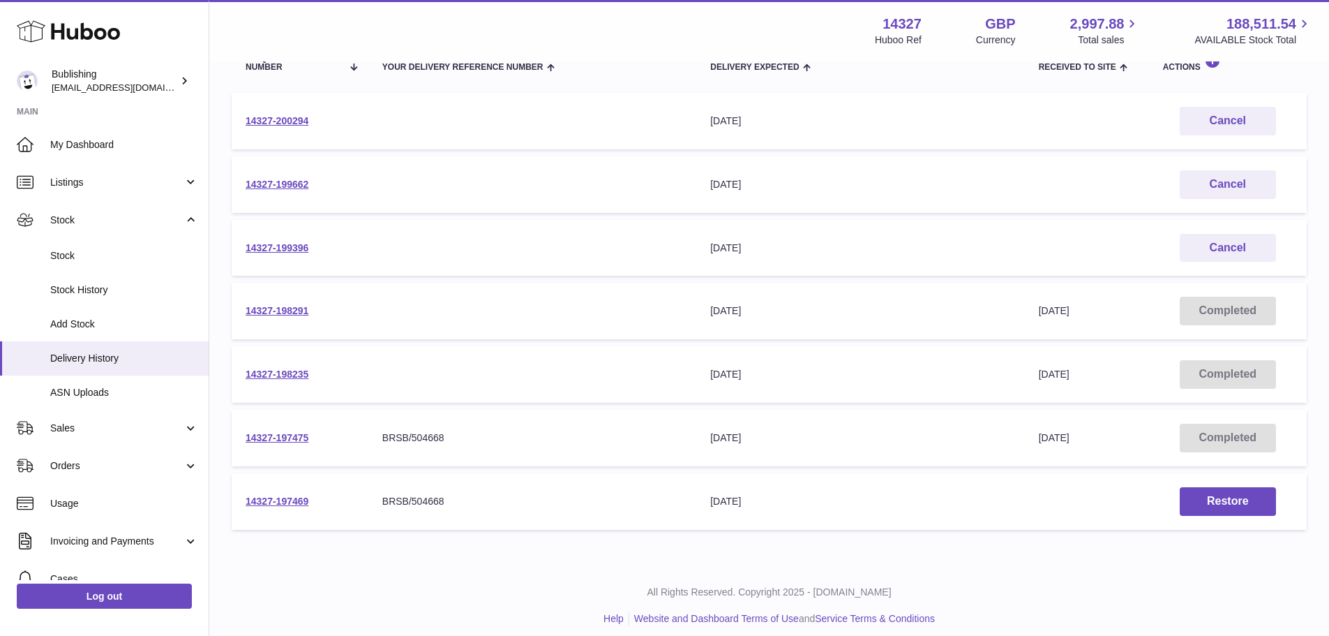
scroll to position [194, 0]
